Goal: Transaction & Acquisition: Book appointment/travel/reservation

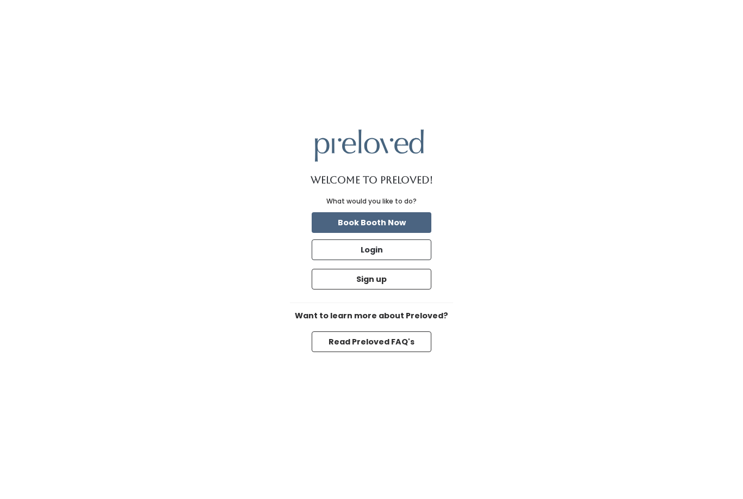
click at [393, 233] on button "Book Booth Now" at bounding box center [372, 222] width 120 height 21
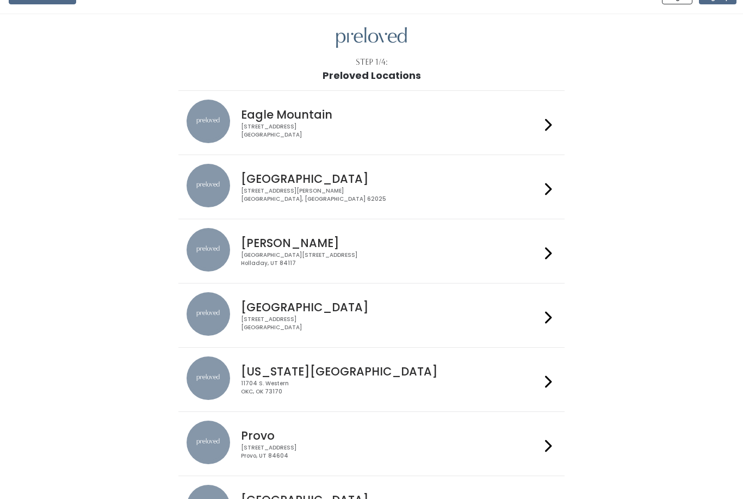
scroll to position [20, 0]
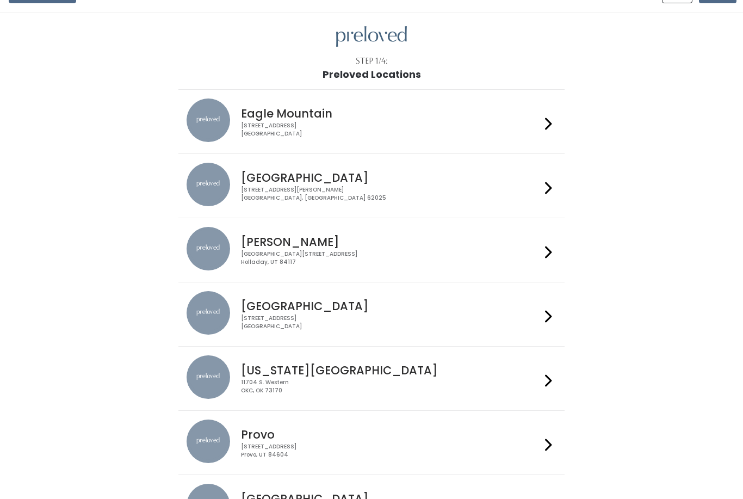
click at [275, 183] on h4 "Edwardsville" at bounding box center [390, 178] width 299 height 13
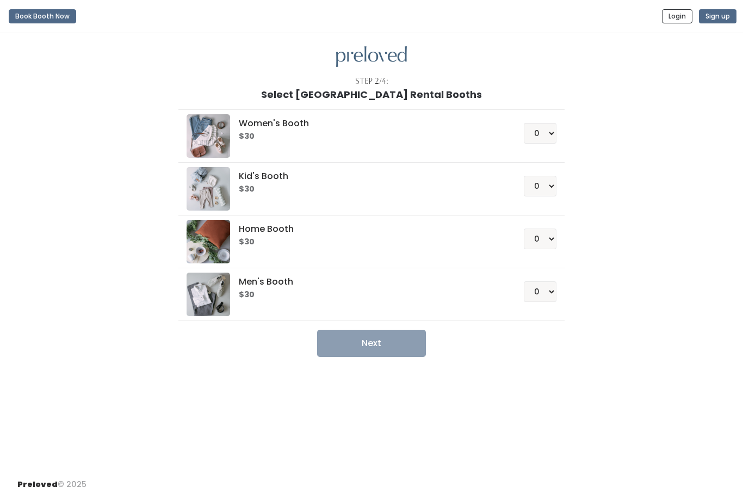
click at [350, 130] on div "$30" at bounding box center [368, 135] width 258 height 11
click at [545, 131] on select "0 1 2 3 4" at bounding box center [540, 133] width 33 height 21
select select "1"
click at [387, 348] on button "Next" at bounding box center [371, 342] width 109 height 27
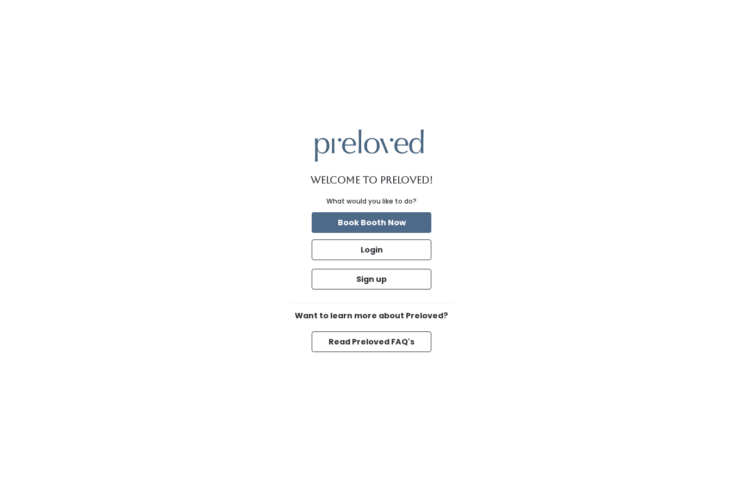
click at [501, 1] on div "Welcome to Preloved! What would you like to do? Book Booth Now Login Sign up Wa…" at bounding box center [371, 249] width 743 height 499
